Goal: Navigation & Orientation: Go to known website

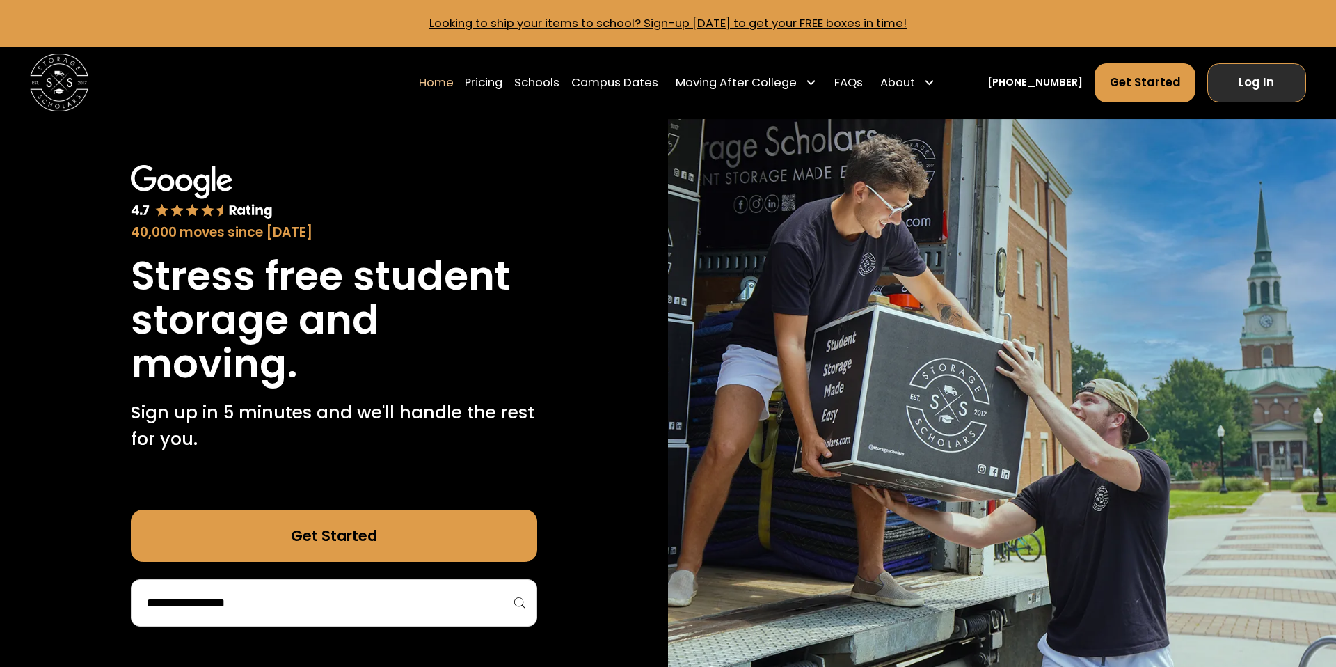
click at [683, 84] on link "Log In" at bounding box center [1257, 82] width 99 height 39
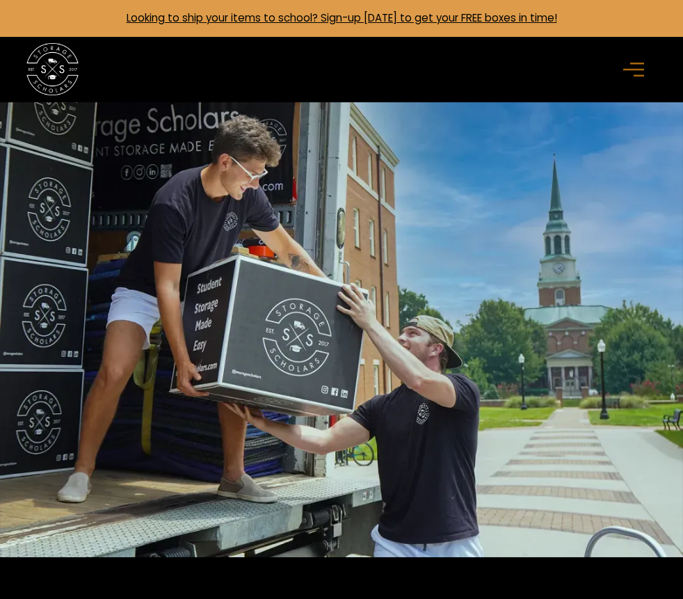
click at [640, 68] on icon "menu" at bounding box center [634, 69] width 21 height 15
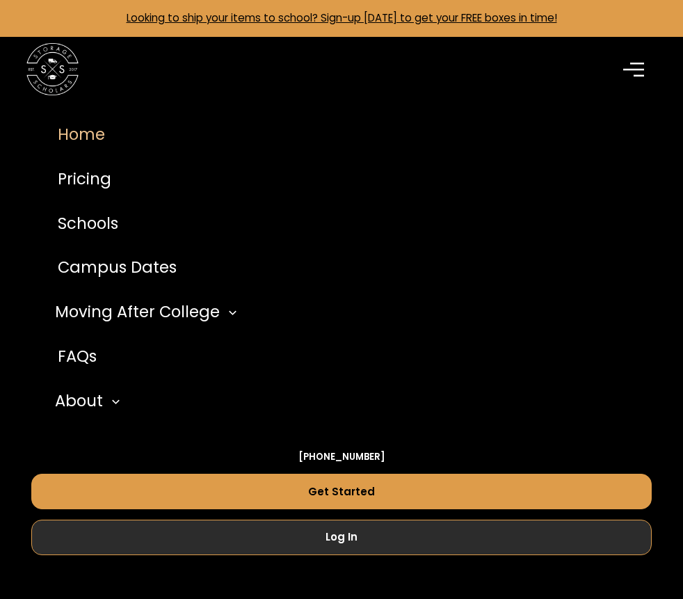
click at [310, 547] on link "Log In" at bounding box center [341, 537] width 621 height 35
